Goal: Transaction & Acquisition: Purchase product/service

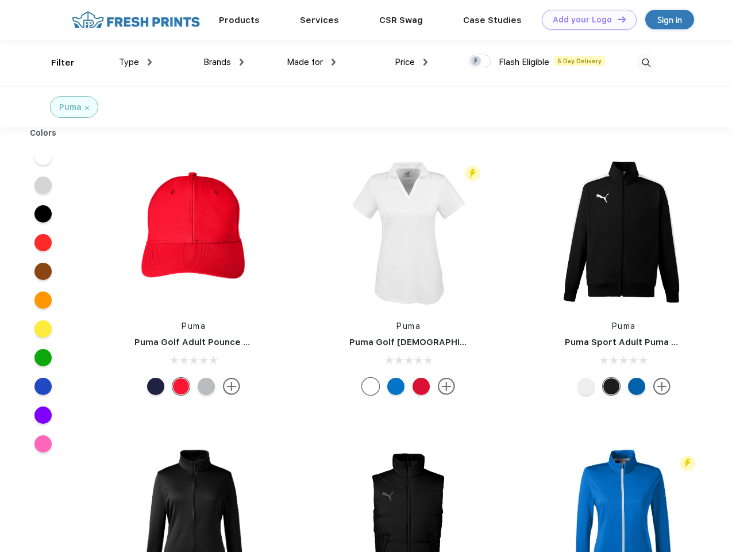
click at [585, 20] on link "Add your Logo Design Tool" at bounding box center [589, 20] width 95 height 20
click at [0, 0] on div "Design Tool" at bounding box center [0, 0] width 0 height 0
click at [617, 19] on link "Add your Logo Design Tool" at bounding box center [589, 20] width 95 height 20
click at [55, 63] on div "Filter" at bounding box center [63, 62] width 24 height 13
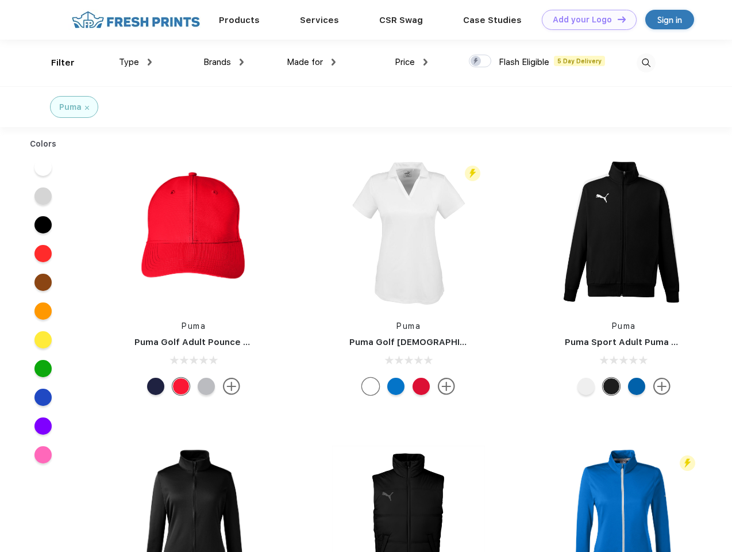
click at [136, 62] on span "Type" at bounding box center [129, 62] width 20 height 10
click at [224, 62] on span "Brands" at bounding box center [217, 62] width 28 height 10
click at [311, 62] on span "Made for" at bounding box center [305, 62] width 36 height 10
click at [411, 62] on span "Price" at bounding box center [405, 62] width 20 height 10
click at [480, 61] on div at bounding box center [480, 61] width 22 height 13
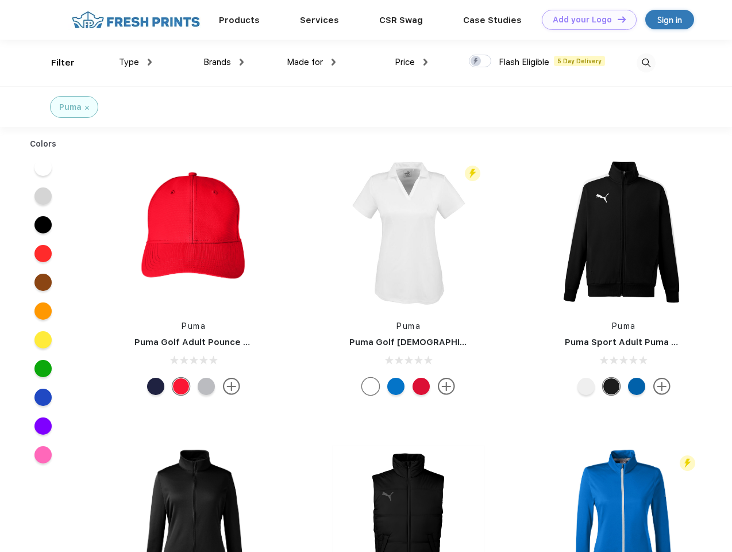
click at [476, 61] on input "checkbox" at bounding box center [472, 57] width 7 height 7
click at [646, 63] on img at bounding box center [646, 62] width 19 height 19
